Goal: Ask a question

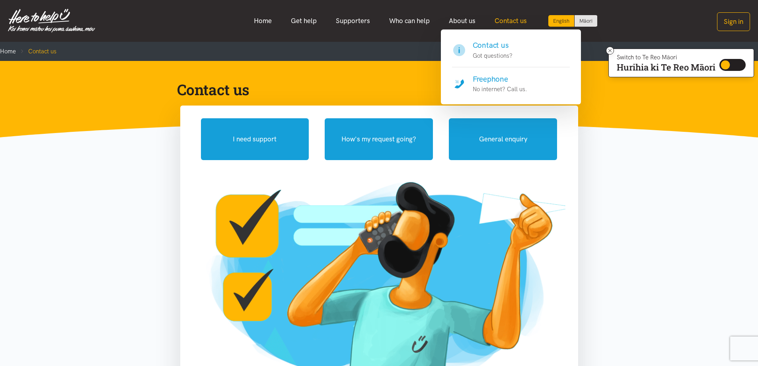
click at [501, 17] on link "Contact us" at bounding box center [510, 20] width 51 height 17
click at [514, 48] on link "Contact us Got questions?" at bounding box center [511, 53] width 118 height 27
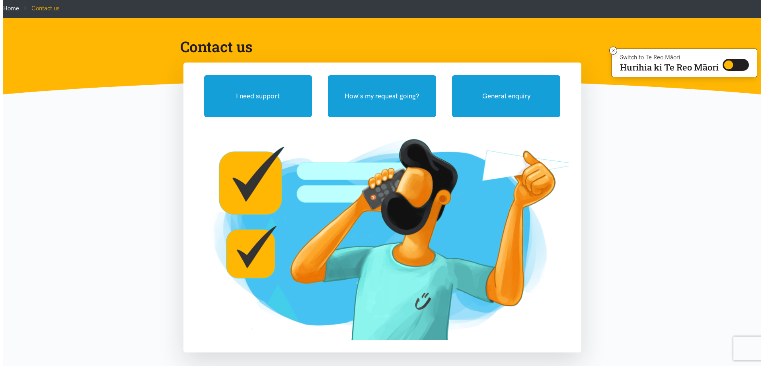
scroll to position [39, 0]
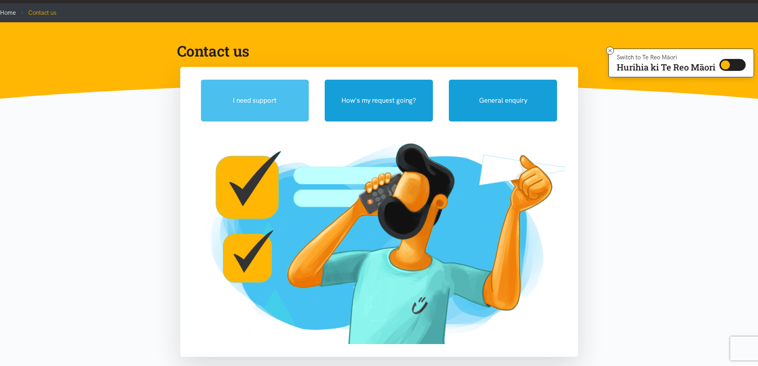
click at [251, 90] on button "I need support" at bounding box center [255, 101] width 108 height 42
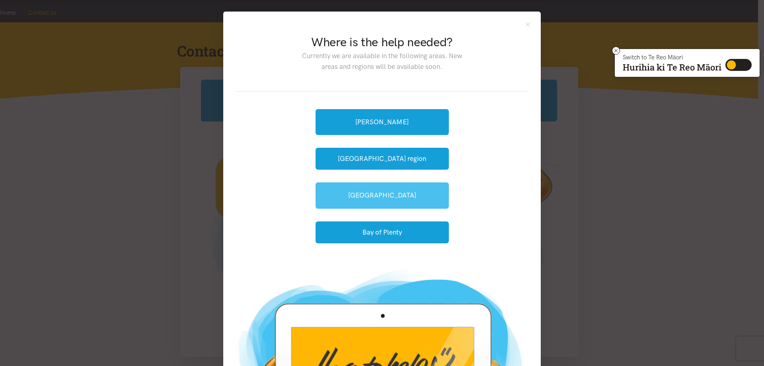
click at [421, 195] on link "[GEOGRAPHIC_DATA]" at bounding box center [382, 195] width 133 height 26
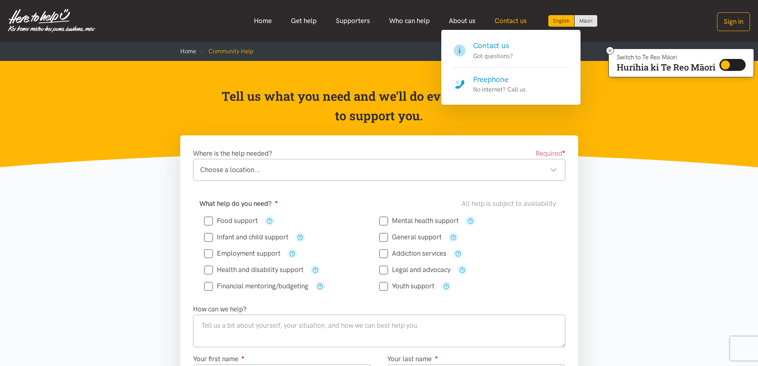
click at [512, 14] on link "Contact us" at bounding box center [510, 20] width 51 height 17
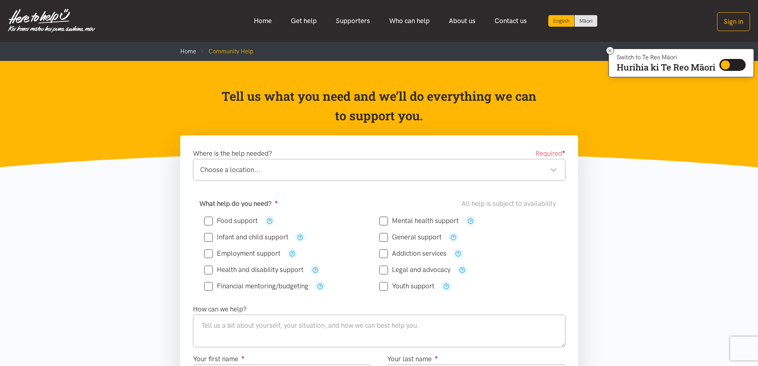
click at [170, 107] on header "Tell us what you need and we’ll do everything we can to support you." at bounding box center [379, 114] width 758 height 106
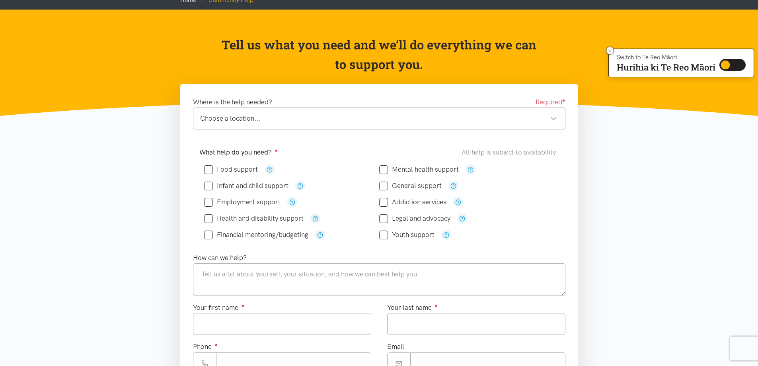
scroll to position [38, 0]
